Goal: Find specific page/section: Find specific page/section

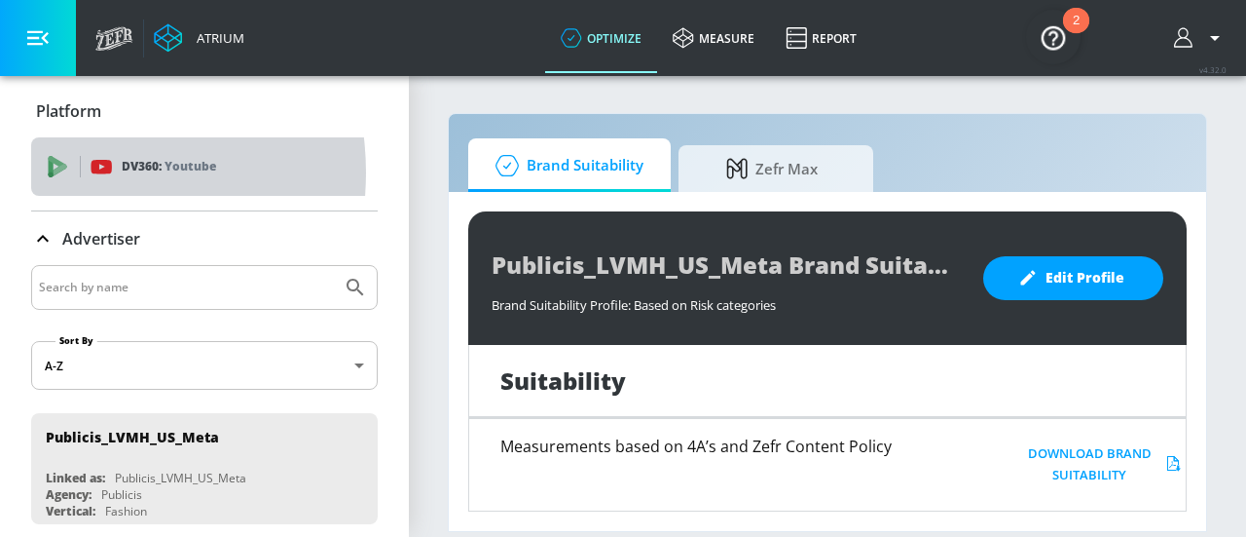
click at [72, 172] on span "DV360: Youtube" at bounding box center [205, 166] width 316 height 21
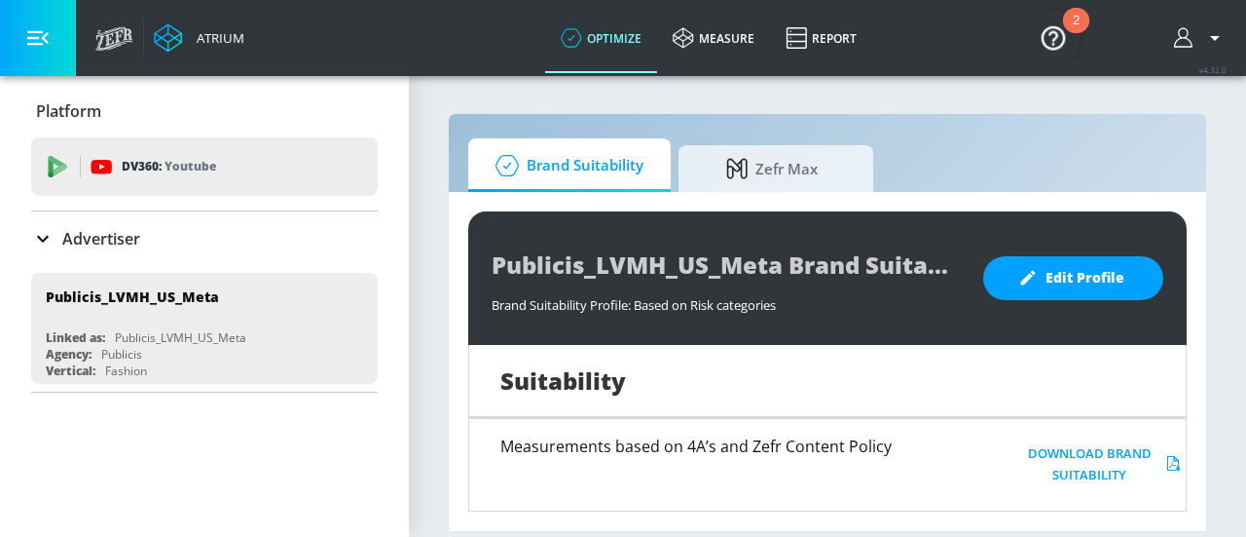
click at [33, 52] on button "button" at bounding box center [38, 38] width 76 height 76
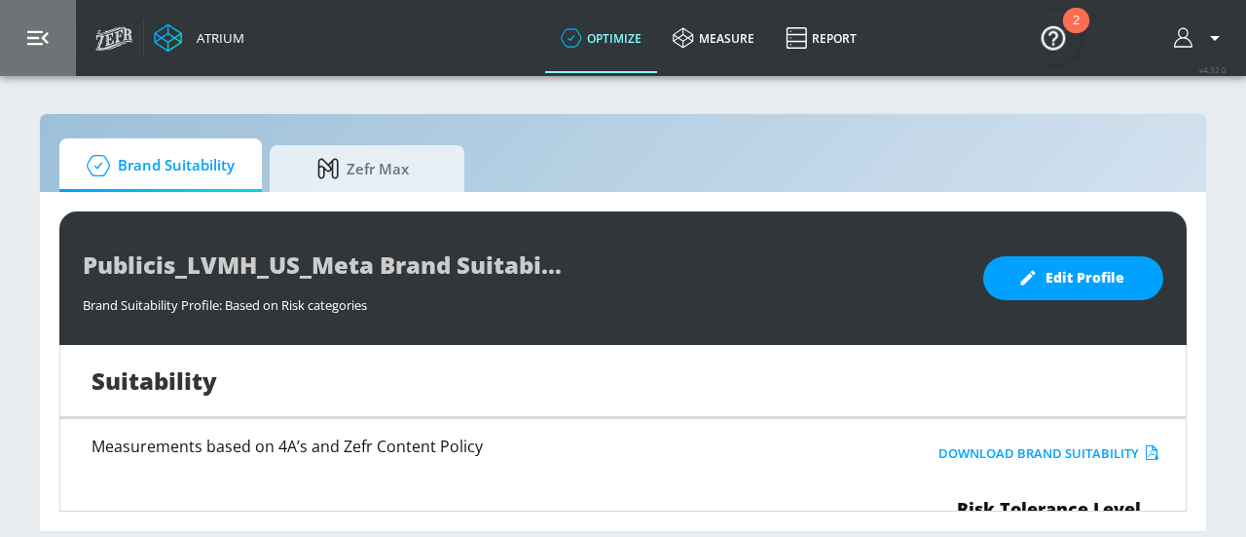
click at [33, 52] on button "button" at bounding box center [38, 38] width 76 height 76
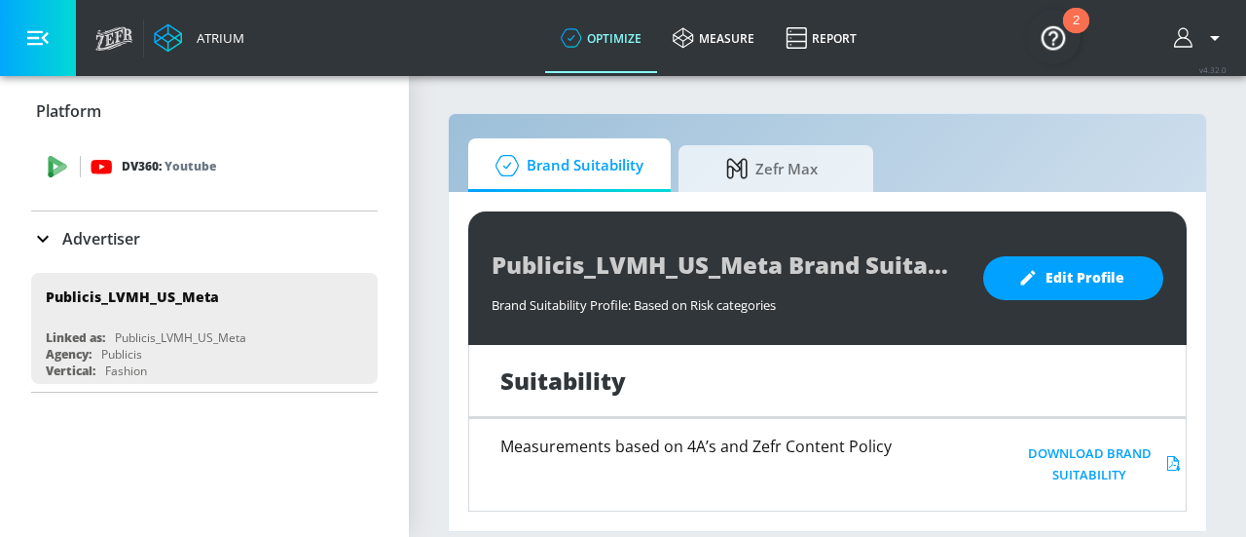
click at [58, 167] on icon at bounding box center [61, 170] width 14 height 12
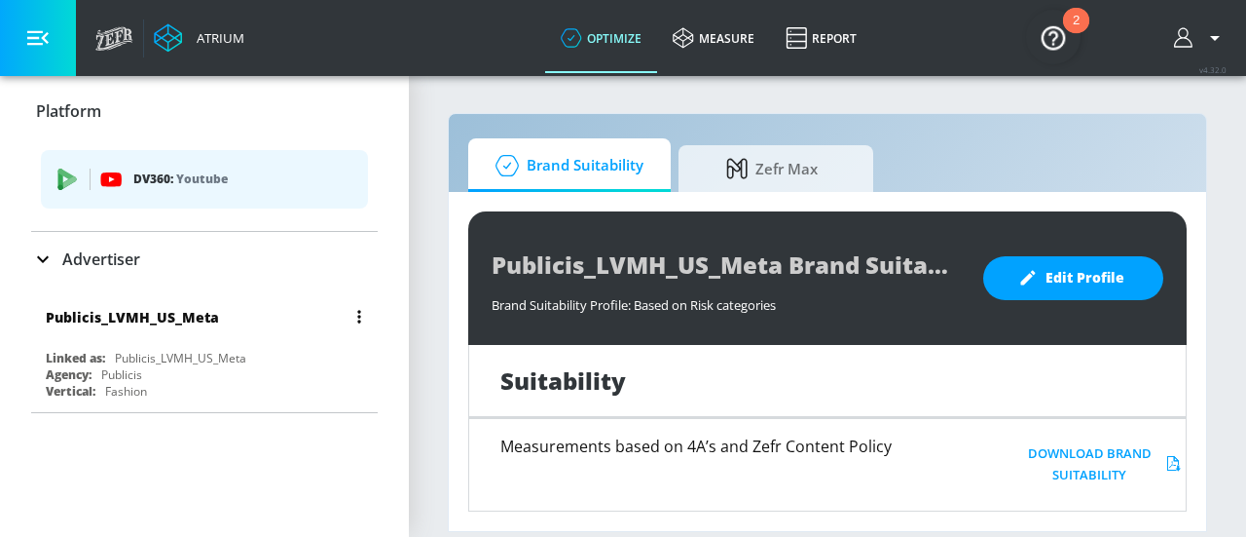
click at [119, 339] on div "Publicis_LVMH_US_Meta" at bounding box center [209, 316] width 327 height 47
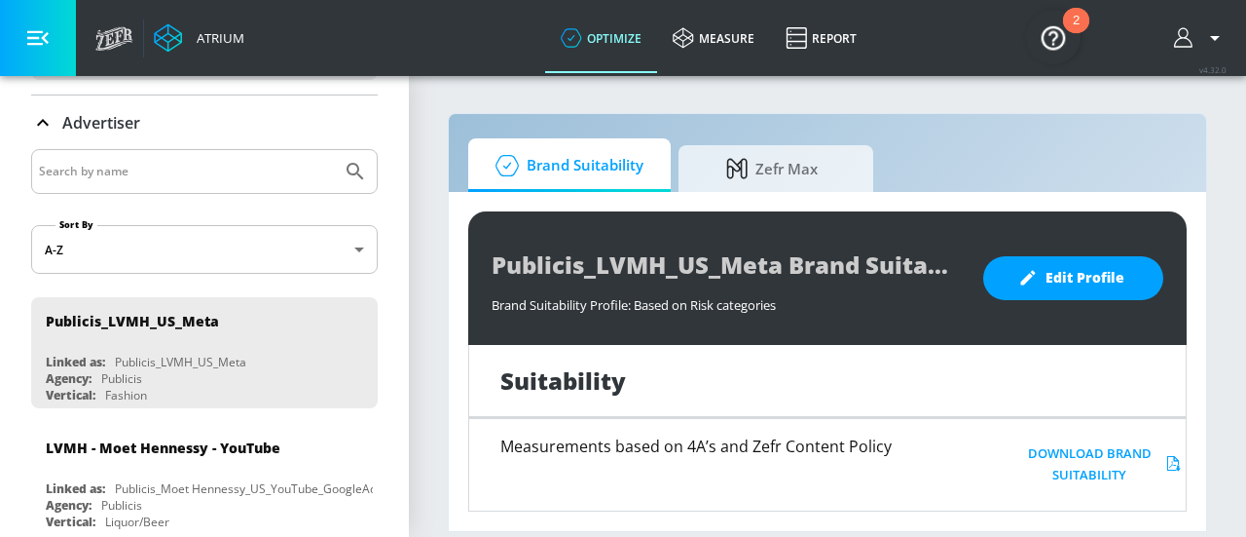
scroll to position [117, 0]
click at [609, 156] on span "Brand Suitability" at bounding box center [566, 165] width 156 height 47
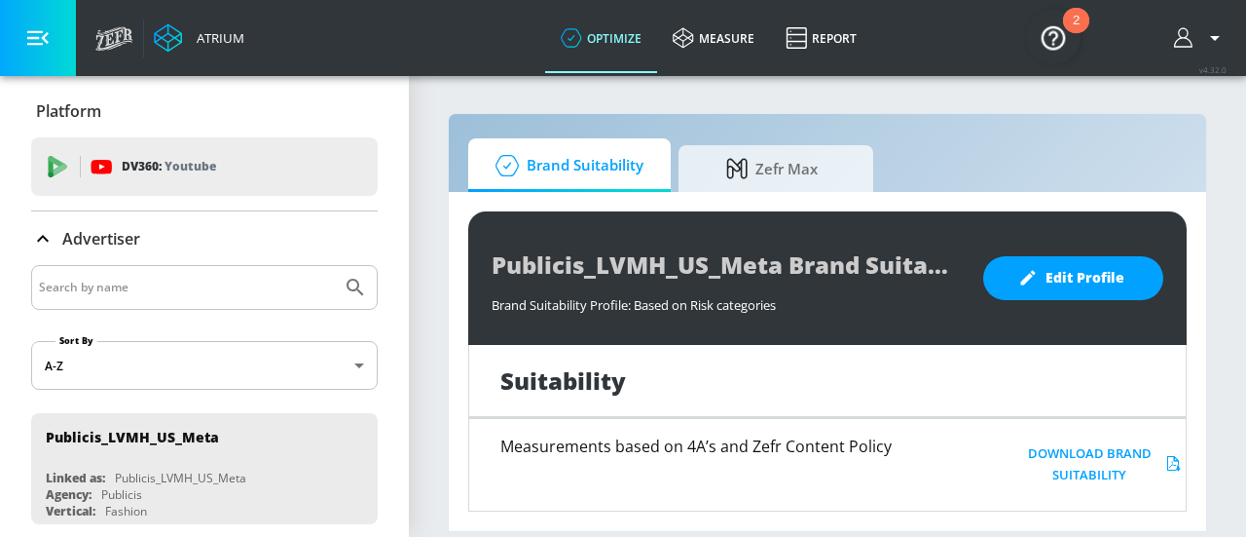
click at [52, 233] on icon at bounding box center [42, 238] width 23 height 23
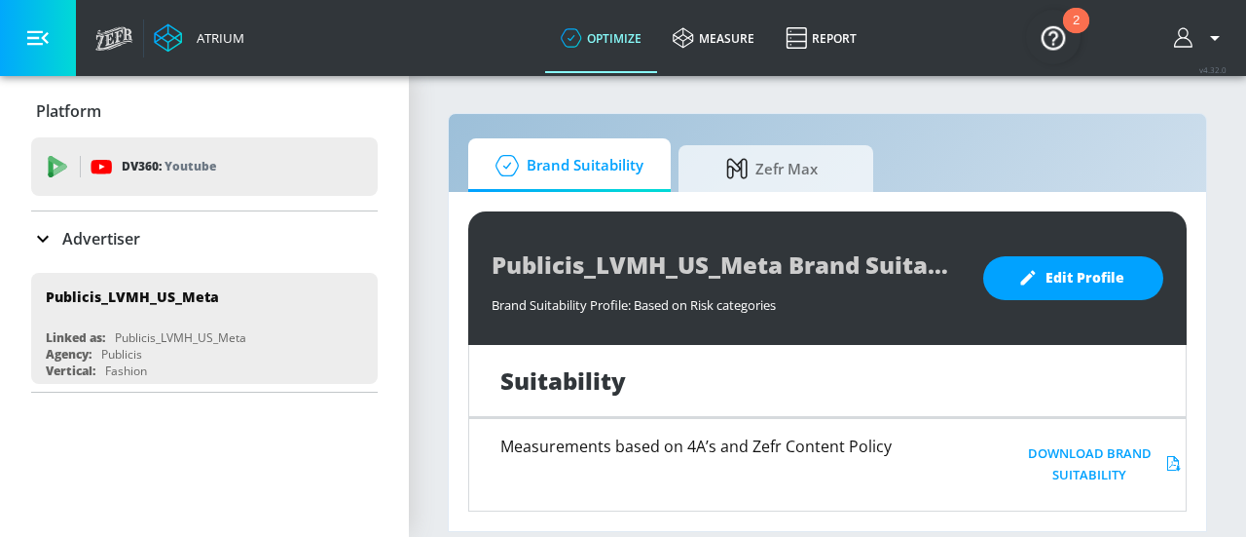
click at [52, 233] on icon at bounding box center [42, 238] width 23 height 23
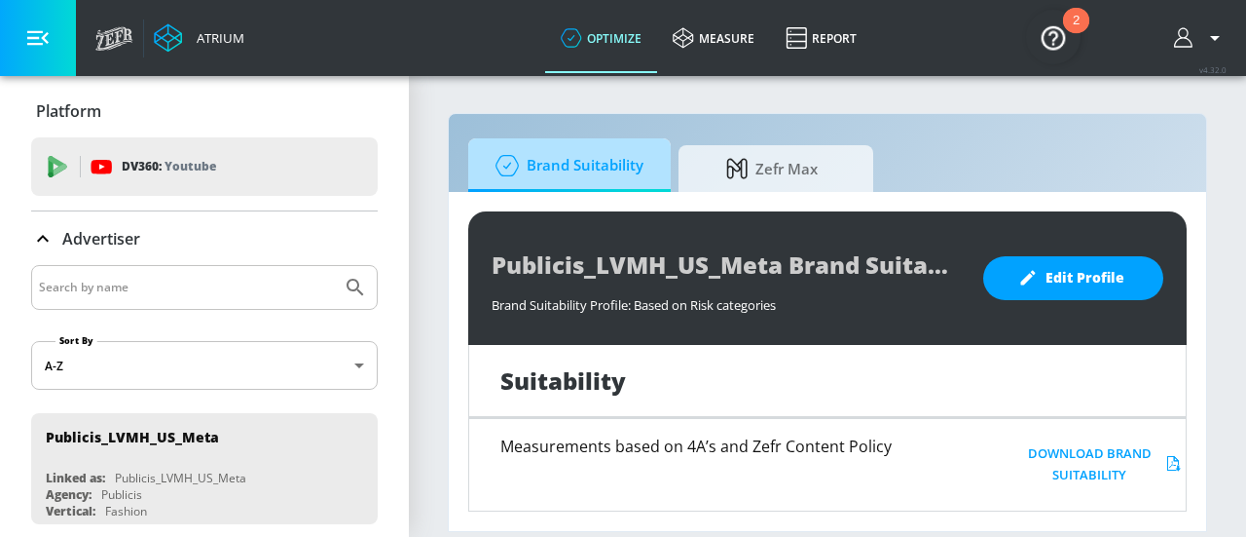
click at [562, 149] on span "Brand Suitability" at bounding box center [566, 165] width 156 height 47
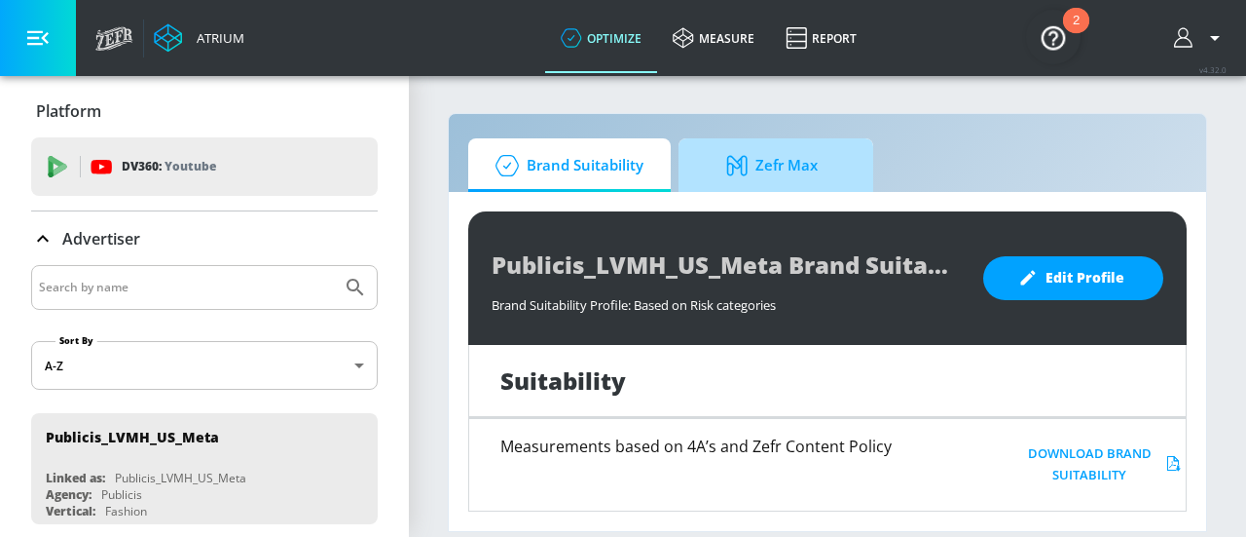
click at [735, 173] on icon at bounding box center [740, 165] width 29 height 21
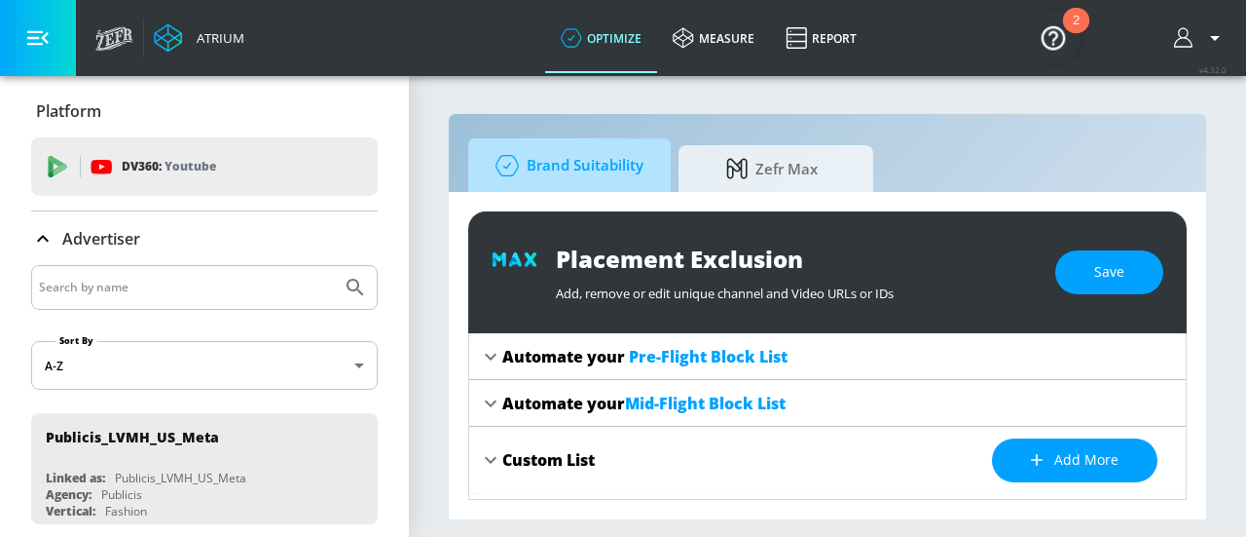
click at [576, 154] on span "Brand Suitability" at bounding box center [566, 165] width 156 height 47
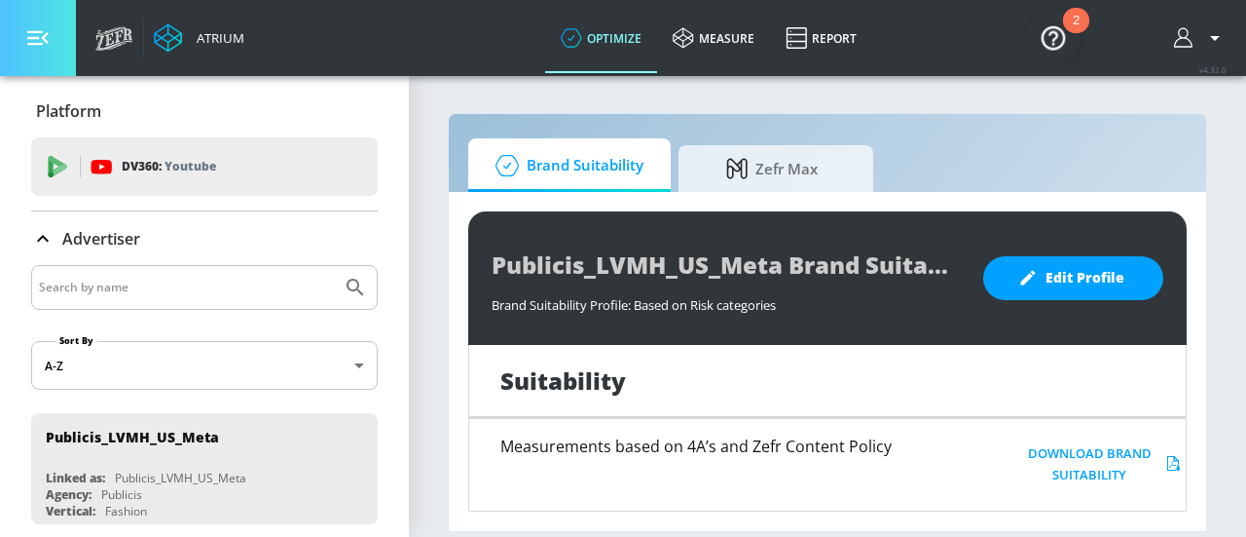
click at [47, 20] on button "button" at bounding box center [38, 38] width 76 height 76
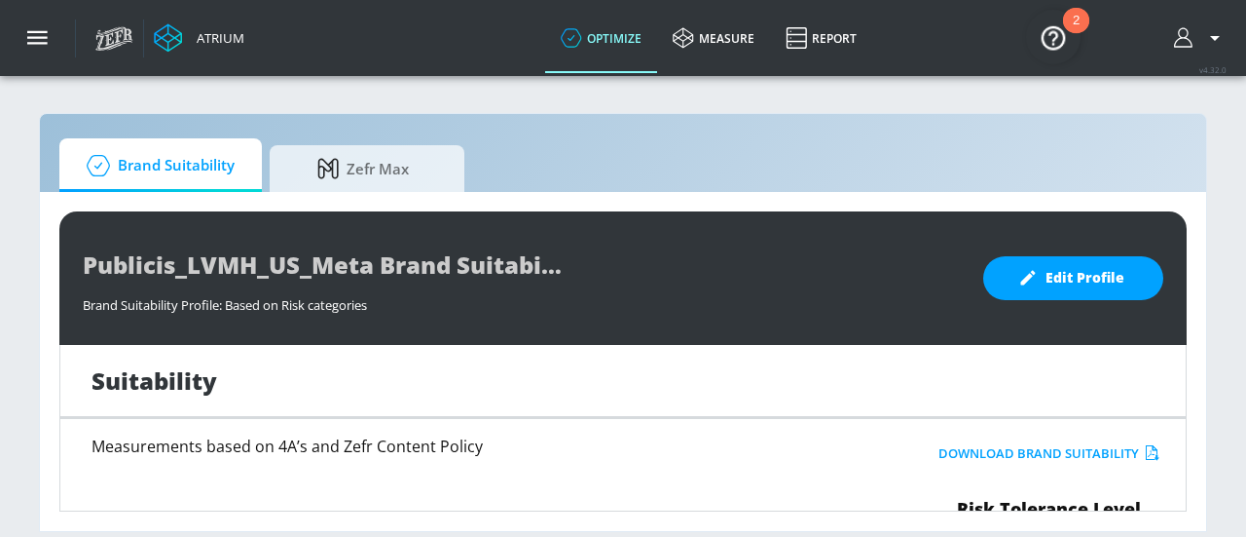
click at [204, 34] on div "Atrium" at bounding box center [217, 38] width 56 height 18
click at [744, 36] on link "measure" at bounding box center [713, 38] width 113 height 70
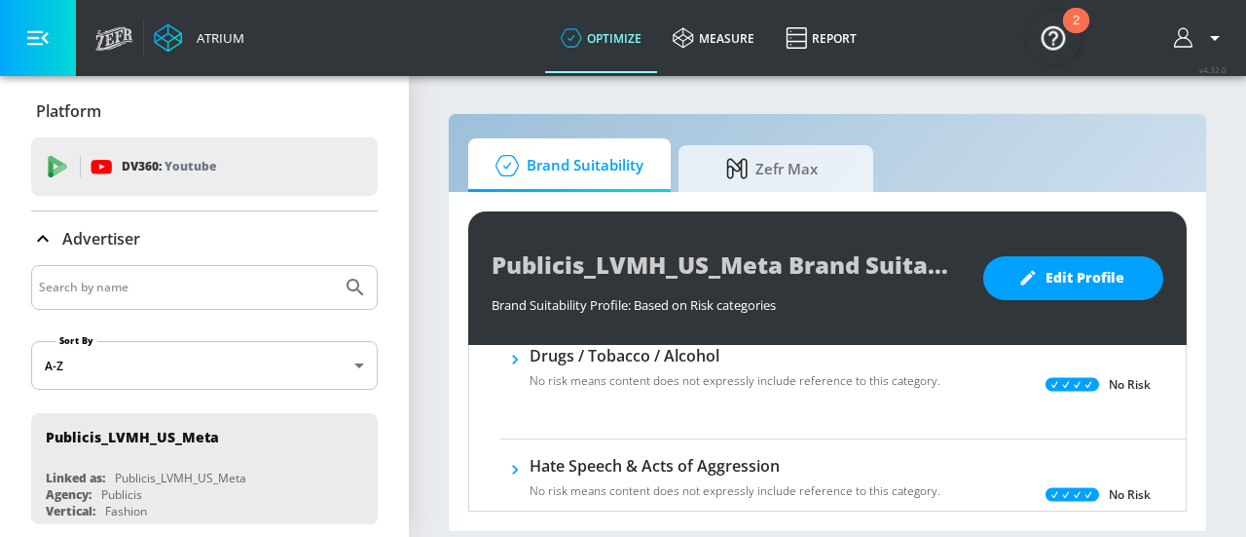
click at [56, 116] on p "Platform" at bounding box center [68, 110] width 65 height 21
